Goal: Subscribe to service/newsletter

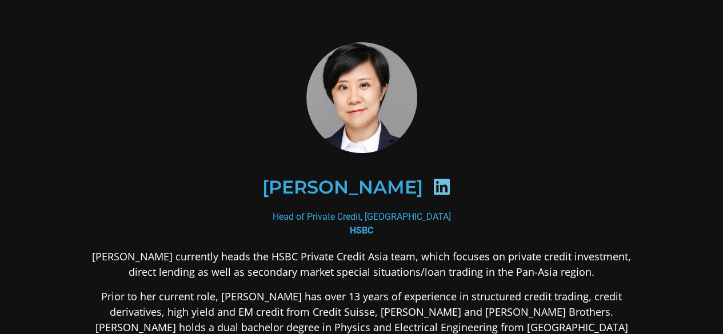
scroll to position [57, 0]
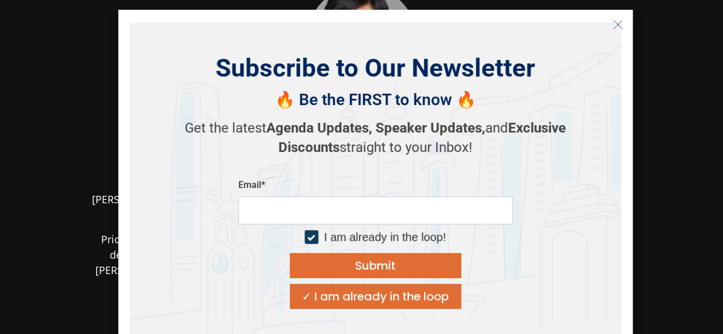
click at [349, 213] on input "email" at bounding box center [375, 211] width 274 height 28
click at [309, 237] on div at bounding box center [310, 236] width 7 height 7
click at [295, 211] on input "email" at bounding box center [375, 211] width 274 height 28
type input "**********"
click at [375, 260] on div "Submit" at bounding box center [375, 265] width 41 height 11
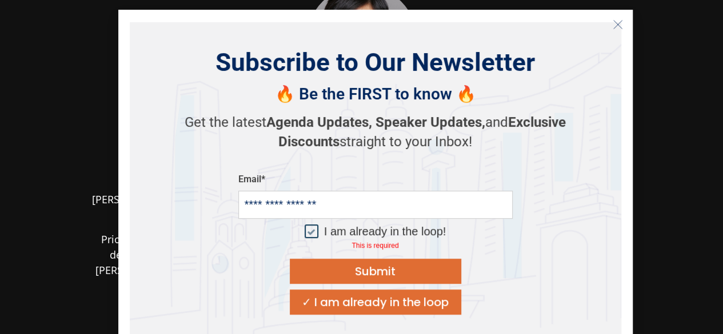
click at [314, 231] on div at bounding box center [312, 232] width 14 height 14
click at [384, 266] on div "Submit" at bounding box center [375, 271] width 41 height 11
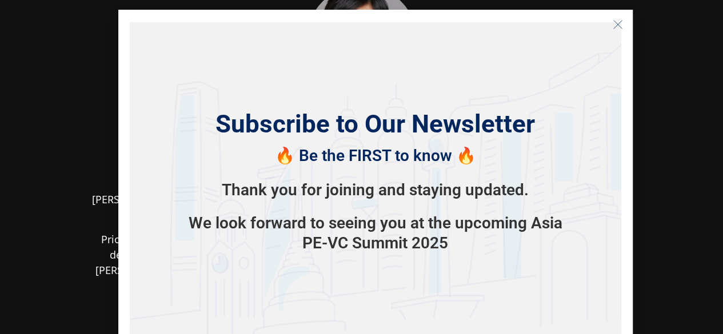
click at [620, 29] on icon "Close" at bounding box center [617, 24] width 10 height 10
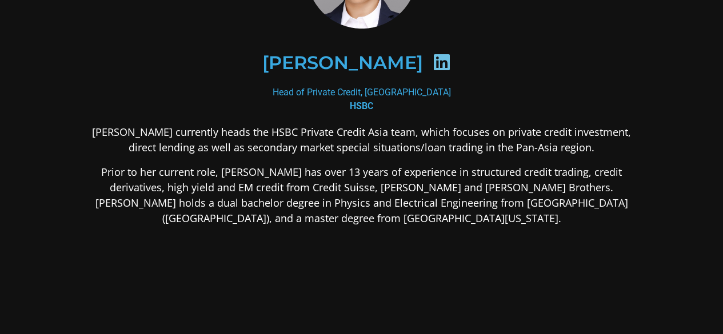
scroll to position [67, 0]
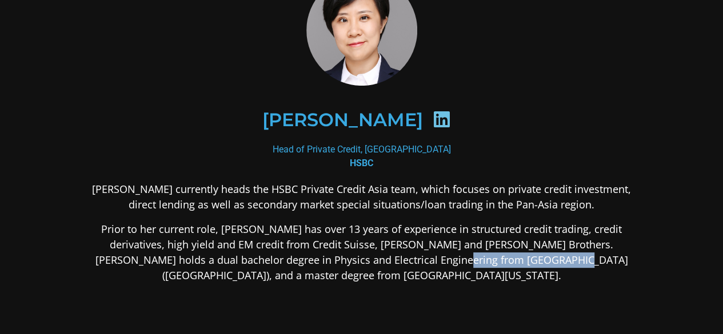
drag, startPoint x: 449, startPoint y: 260, endPoint x: 563, endPoint y: 258, distance: 114.3
click at [563, 258] on p "Prior to her current role, [PERSON_NAME] has over 13 years of experience in str…" at bounding box center [361, 253] width 555 height 62
click at [485, 260] on p "Prior to her current role, [PERSON_NAME] has over 13 years of experience in str…" at bounding box center [361, 253] width 555 height 62
